Goal: Check status

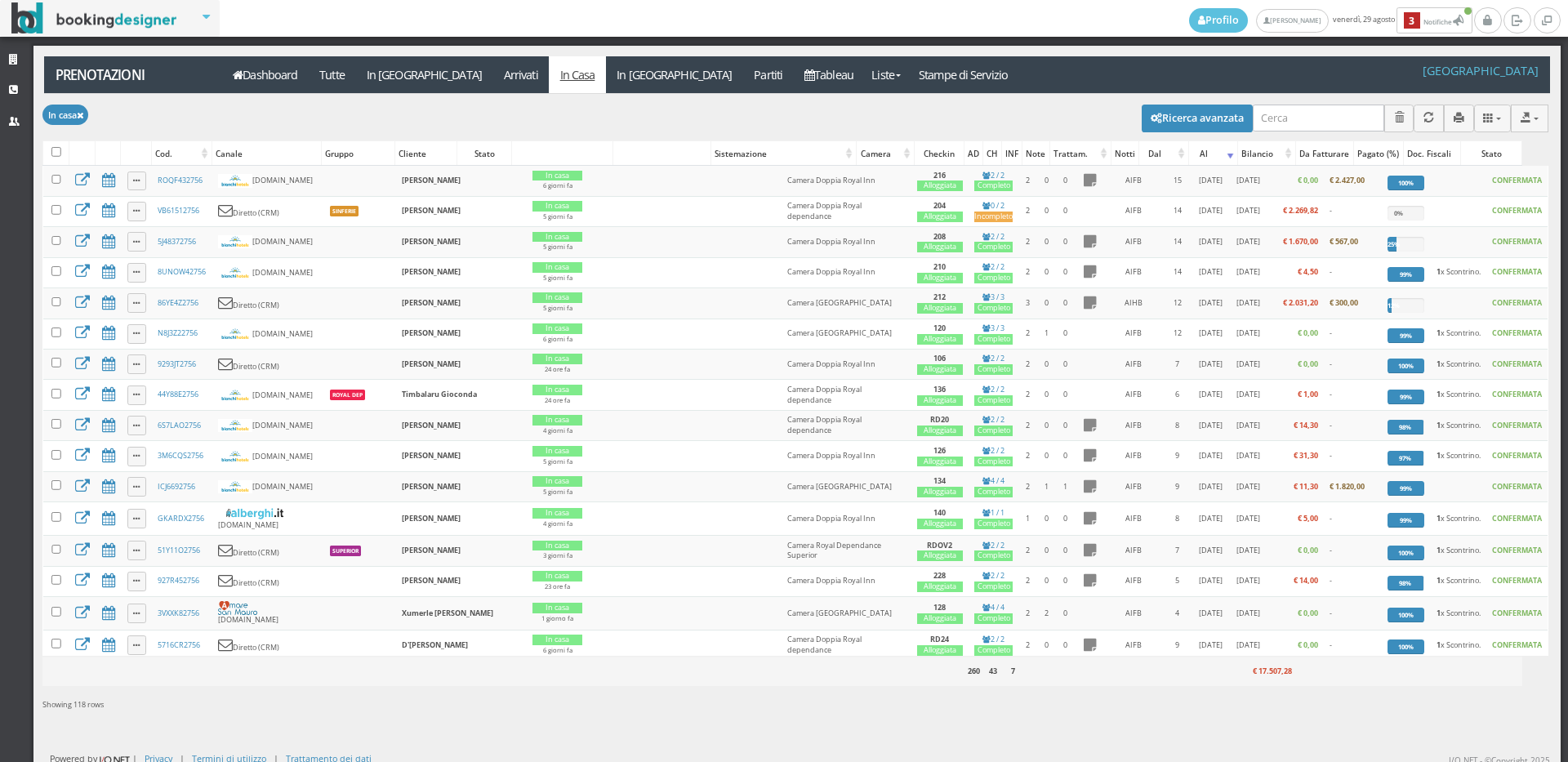
scroll to position [998, 0]
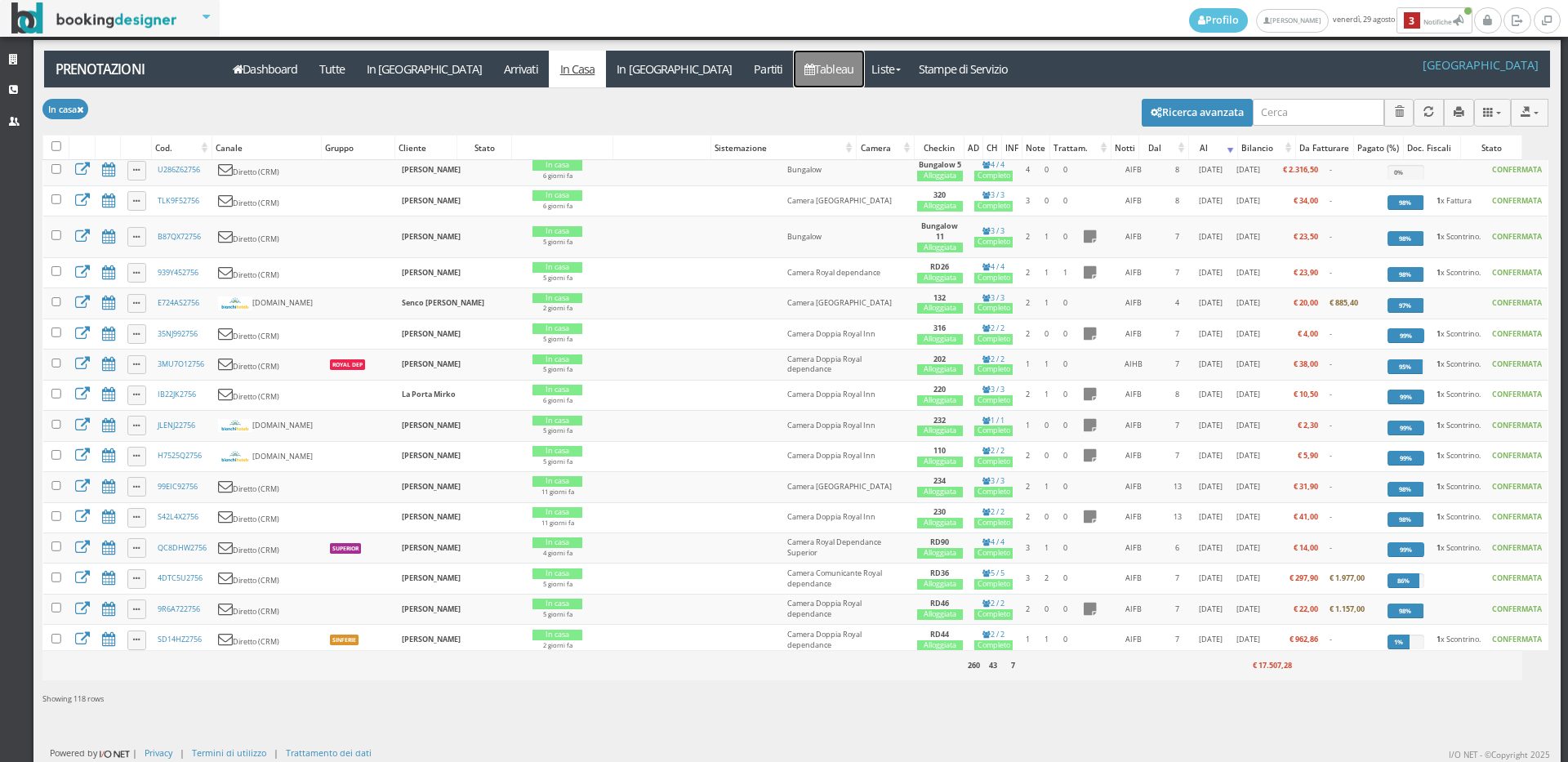
click at [794, 72] on link "Tableau" at bounding box center [829, 69] width 71 height 37
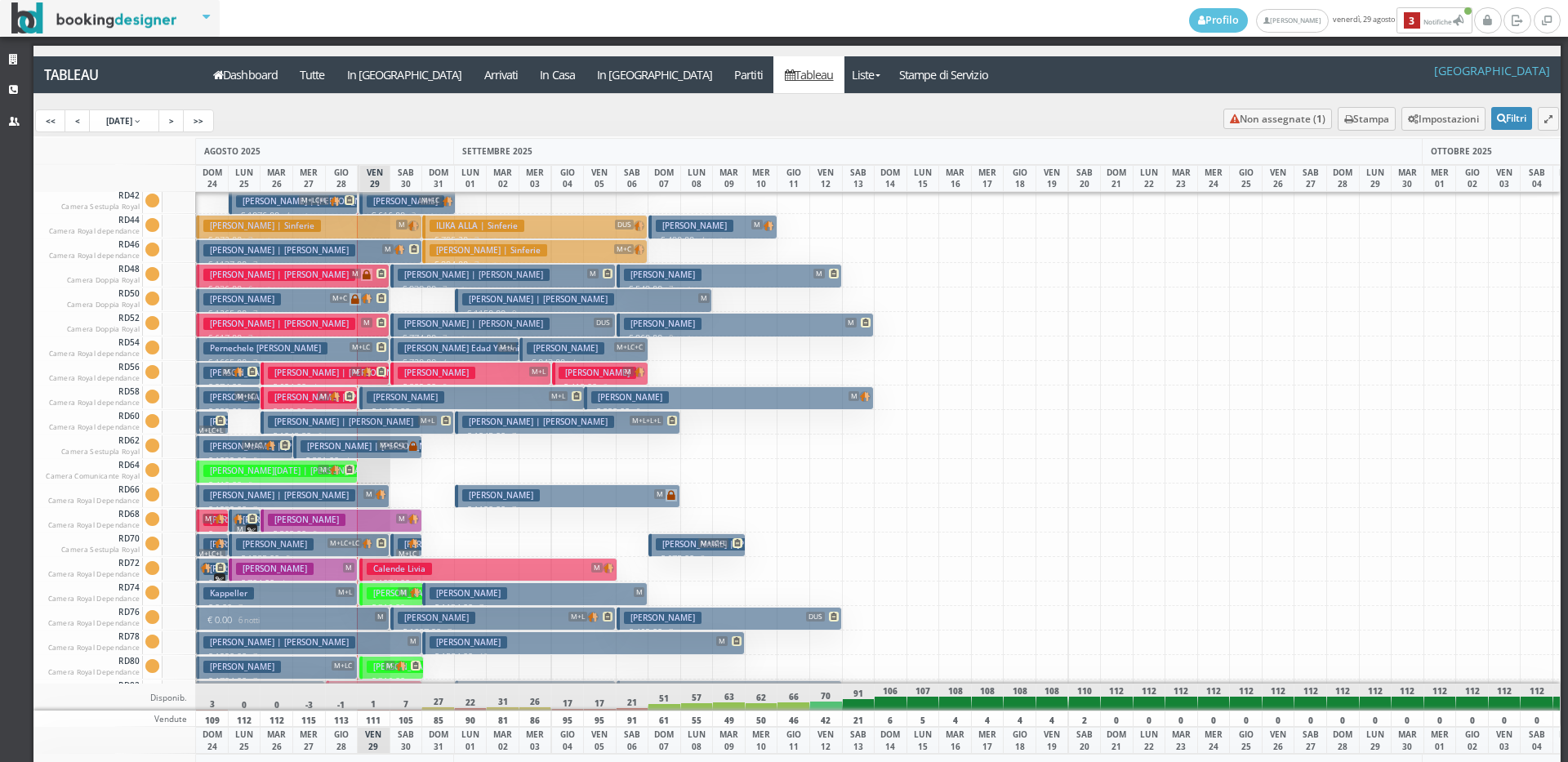
scroll to position [2206, 0]
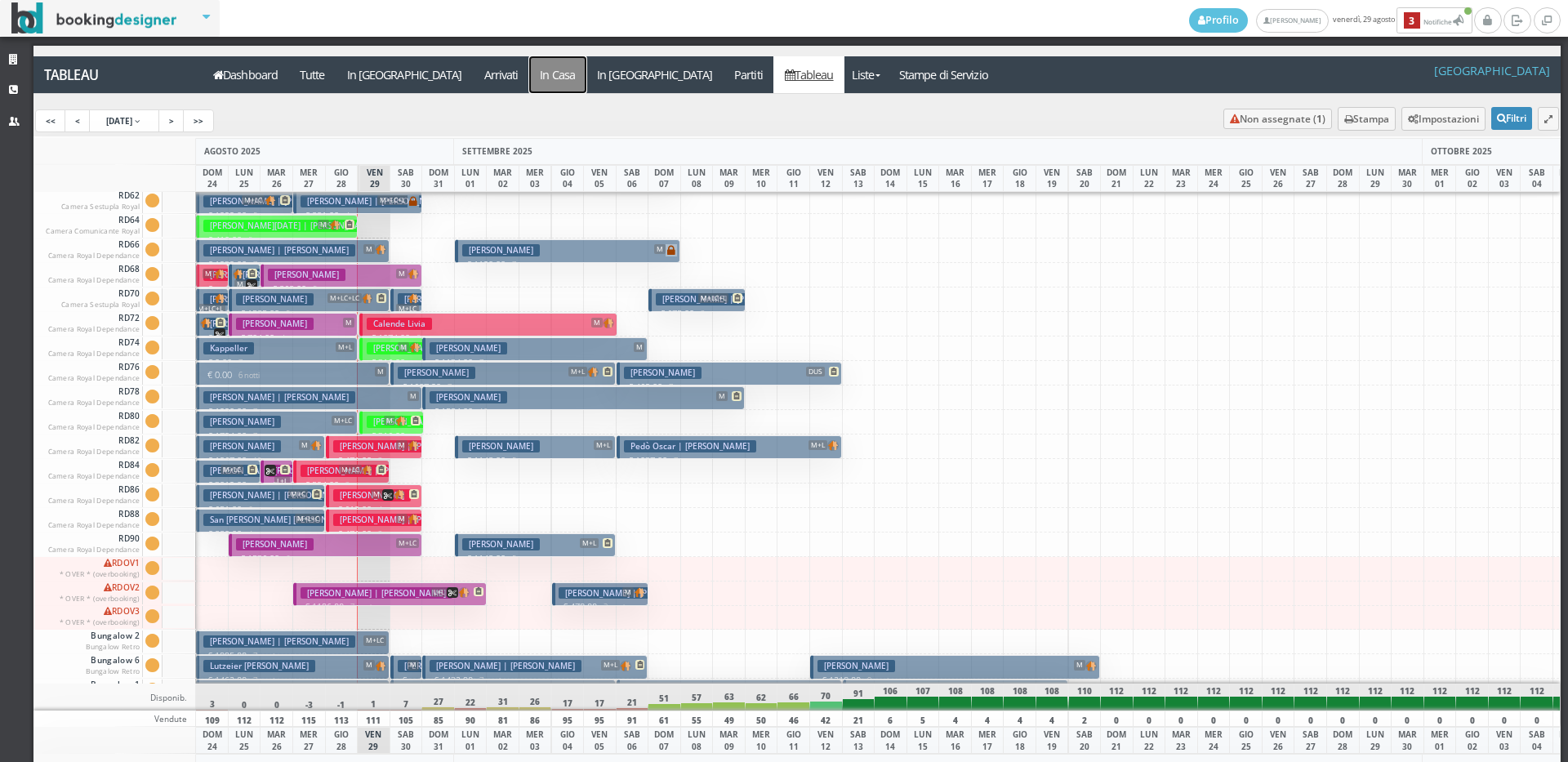
click at [529, 81] on a=pms-instay-reservations"] "In Casa" at bounding box center [558, 75] width 57 height 37
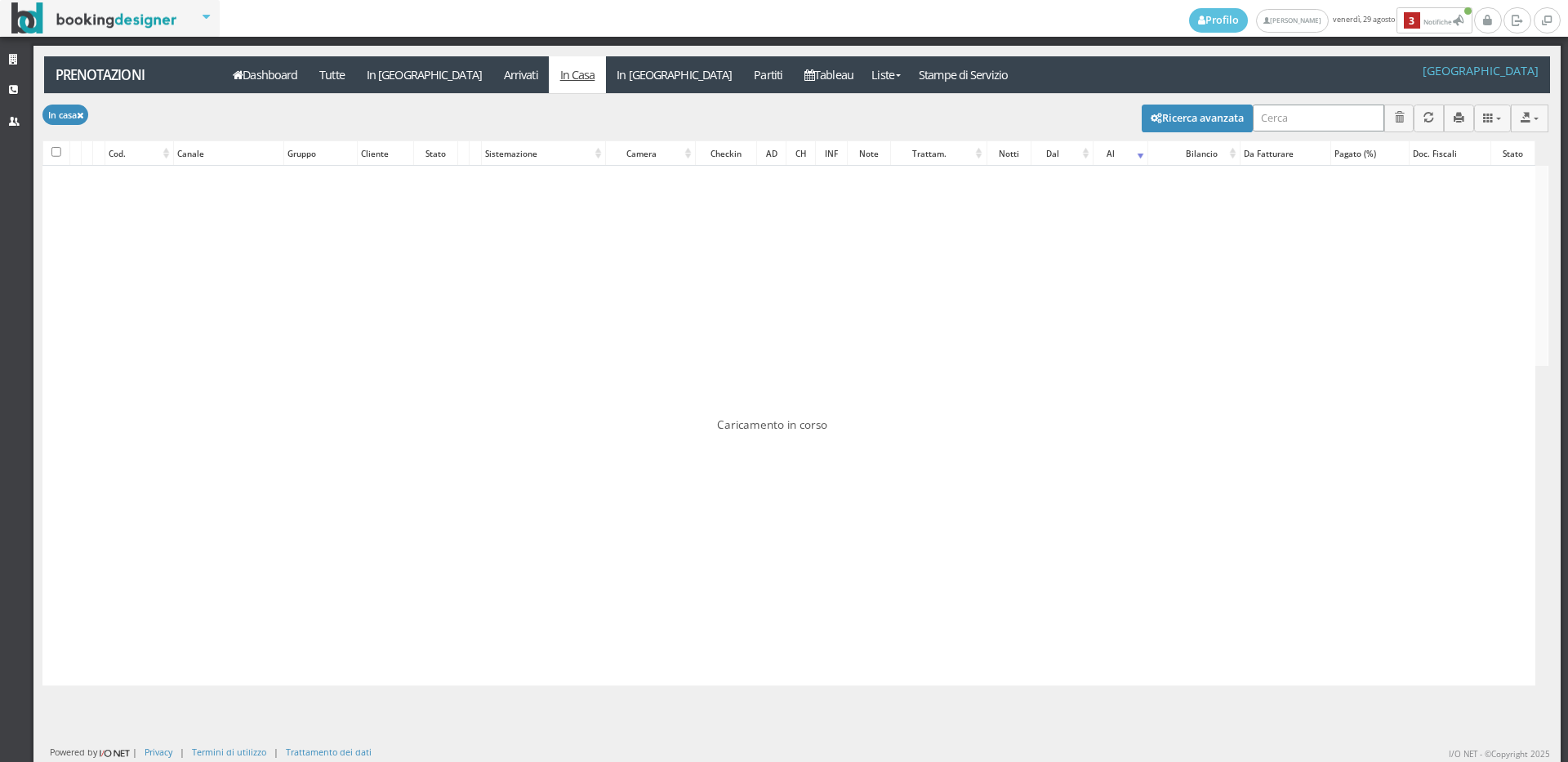
click at [1290, 110] on input "search" at bounding box center [1318, 117] width 131 height 27
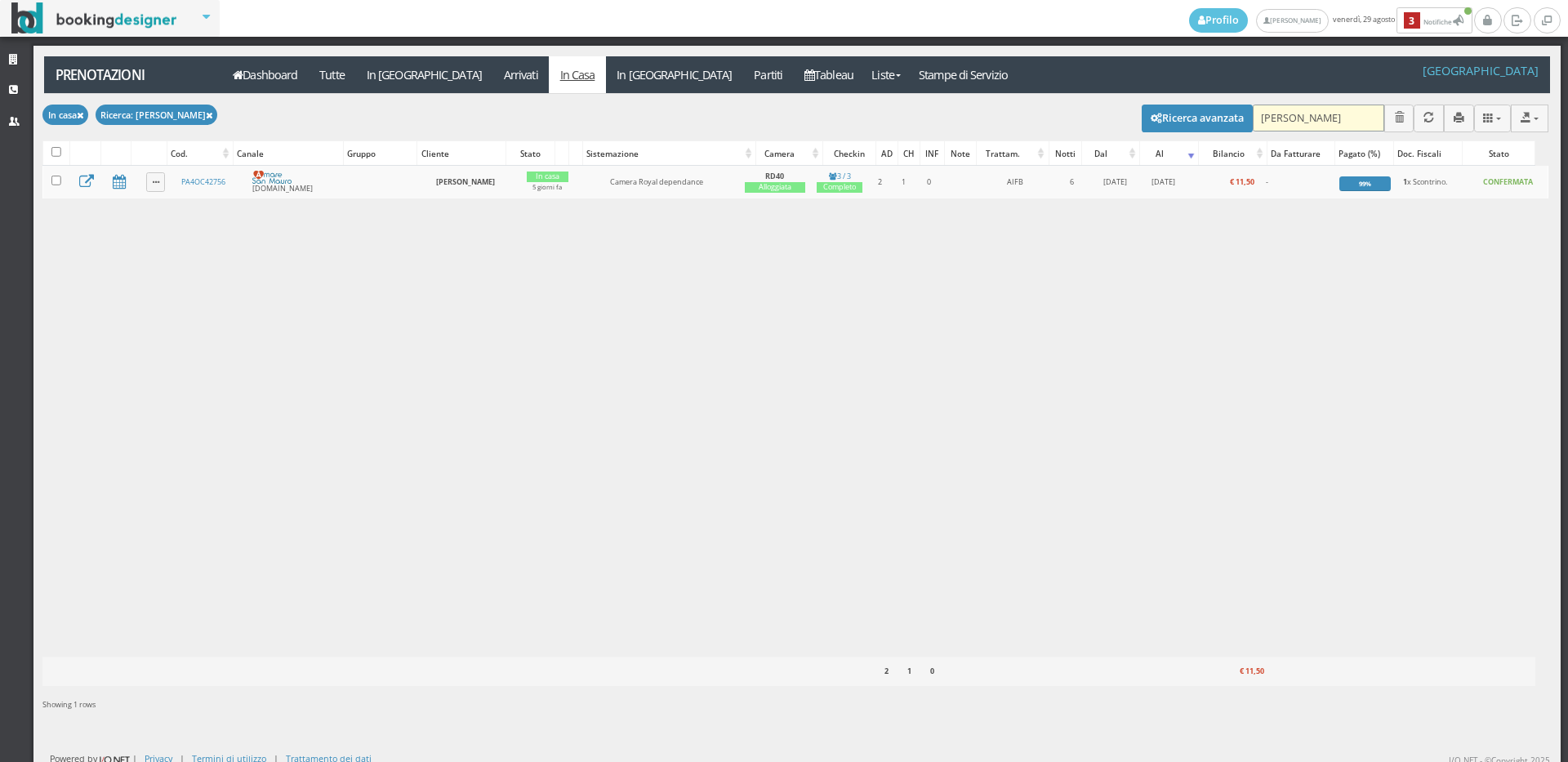
type input "farinella"
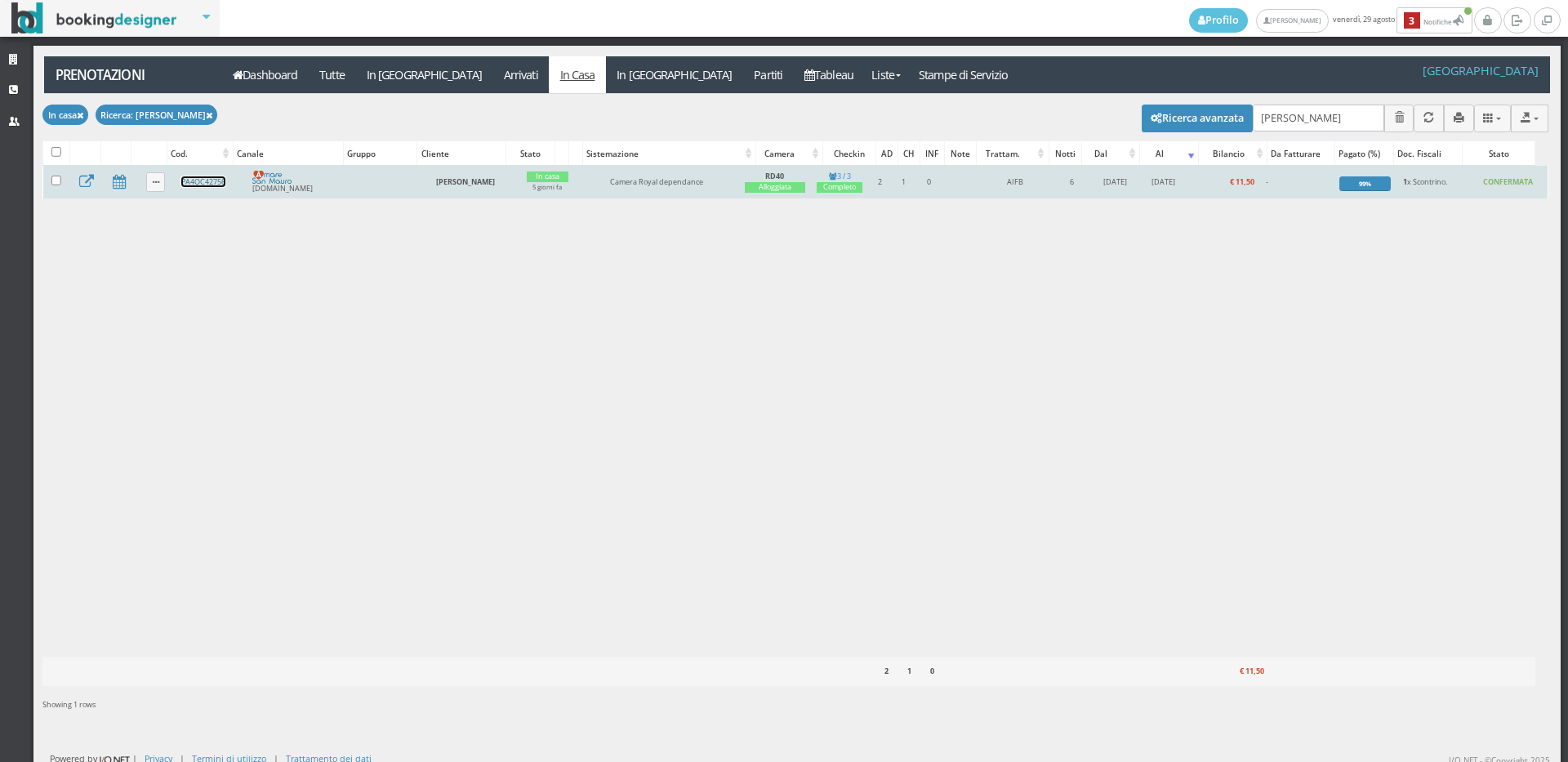
click at [181, 180] on link "PA4OC42756" at bounding box center [203, 181] width 44 height 11
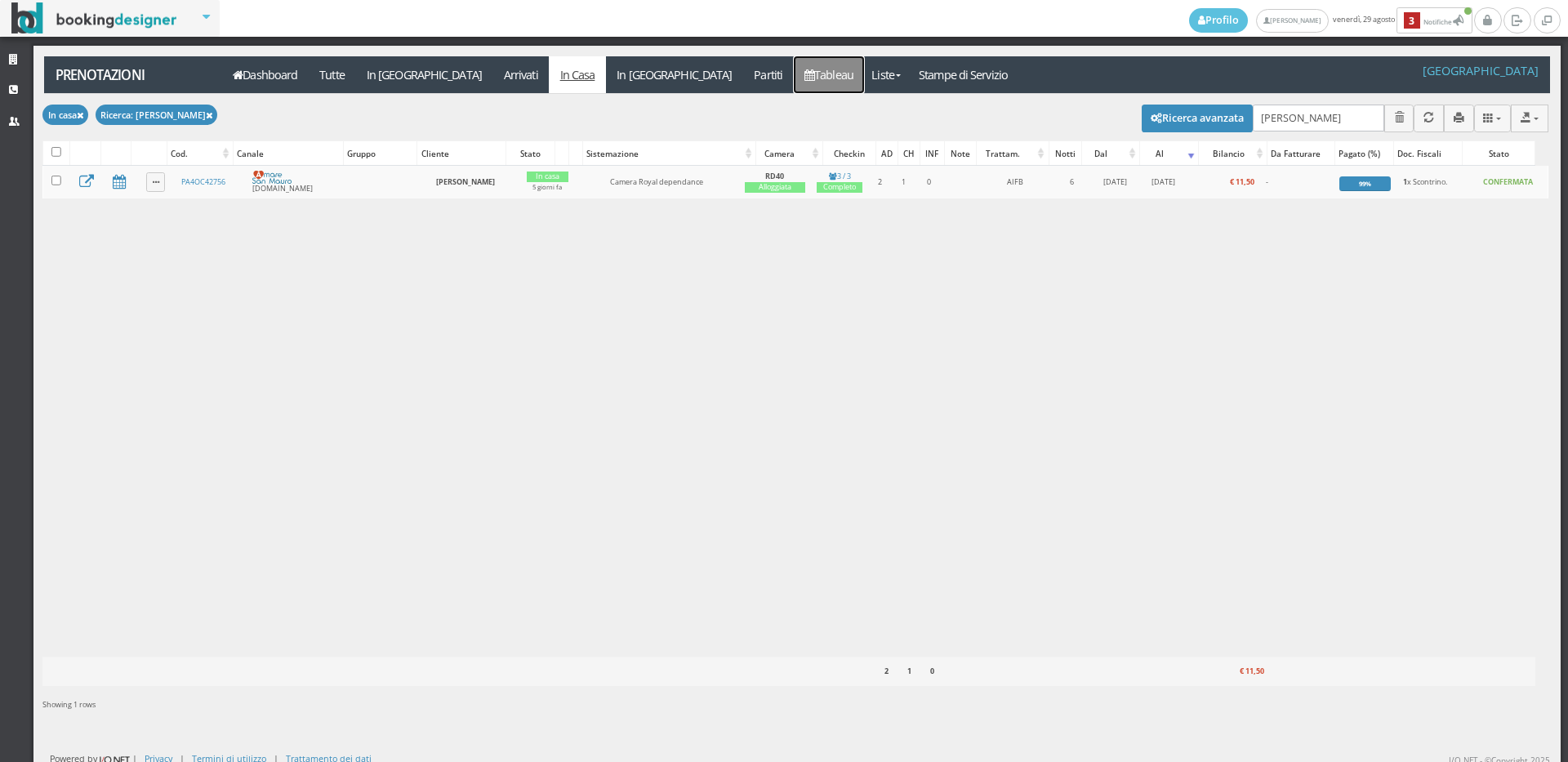
click at [794, 69] on link "Tableau" at bounding box center [829, 75] width 71 height 37
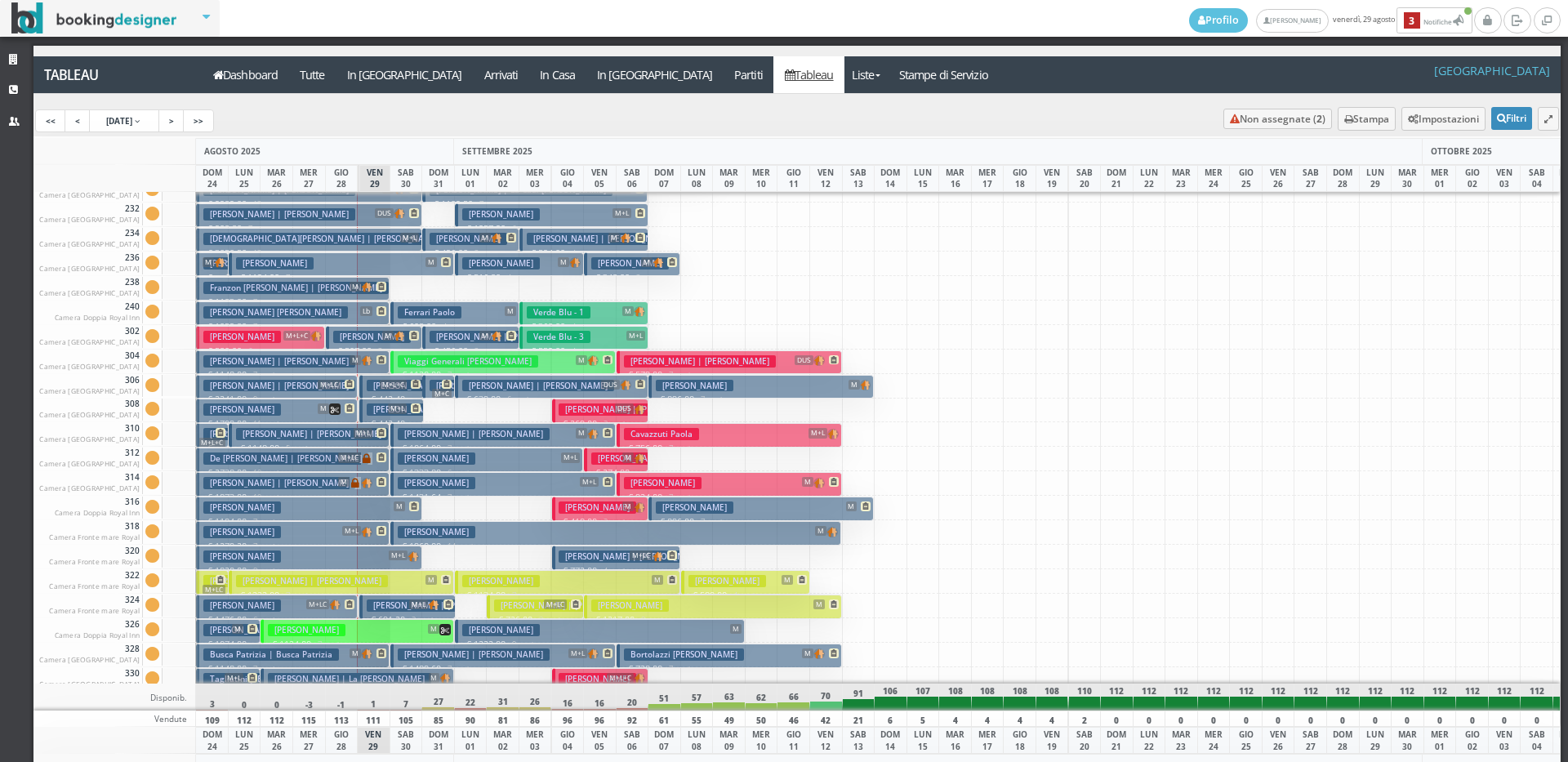
scroll to position [519, 0]
